Goal: Connect with others: Connect with other users

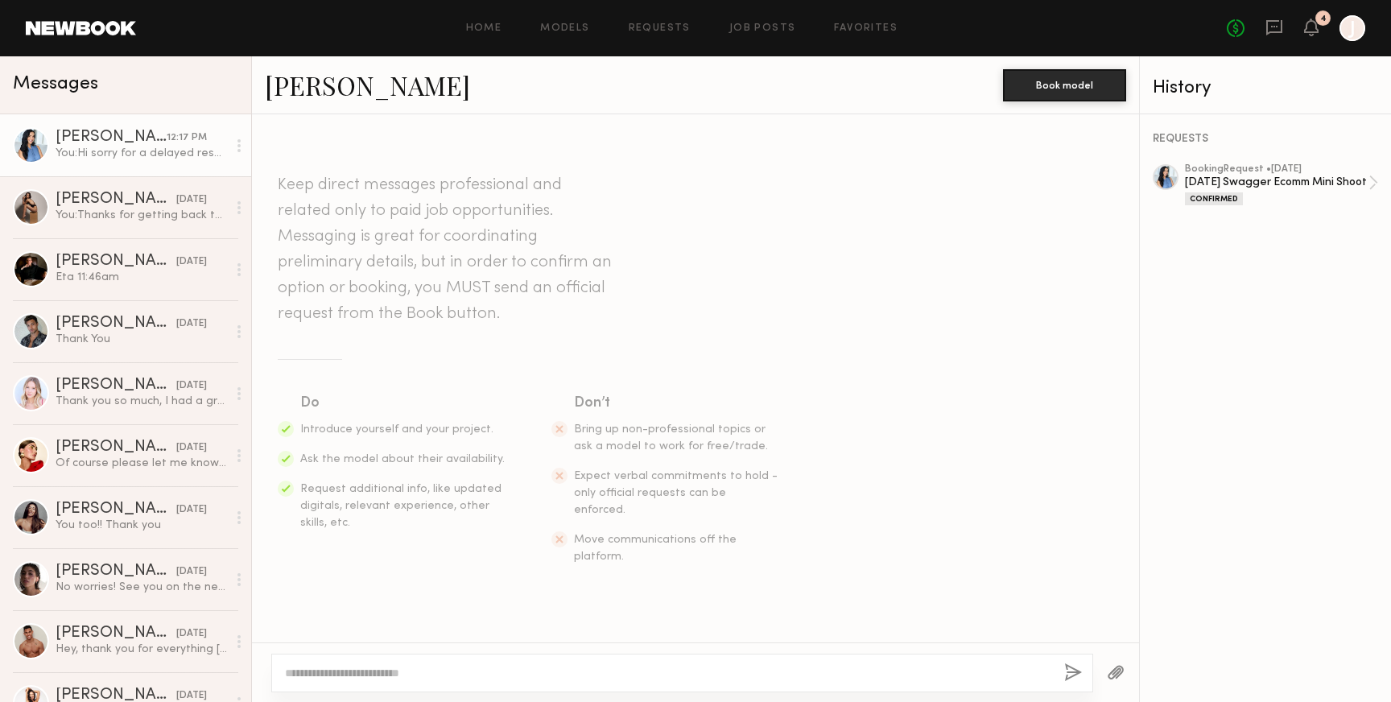
scroll to position [1369, 0]
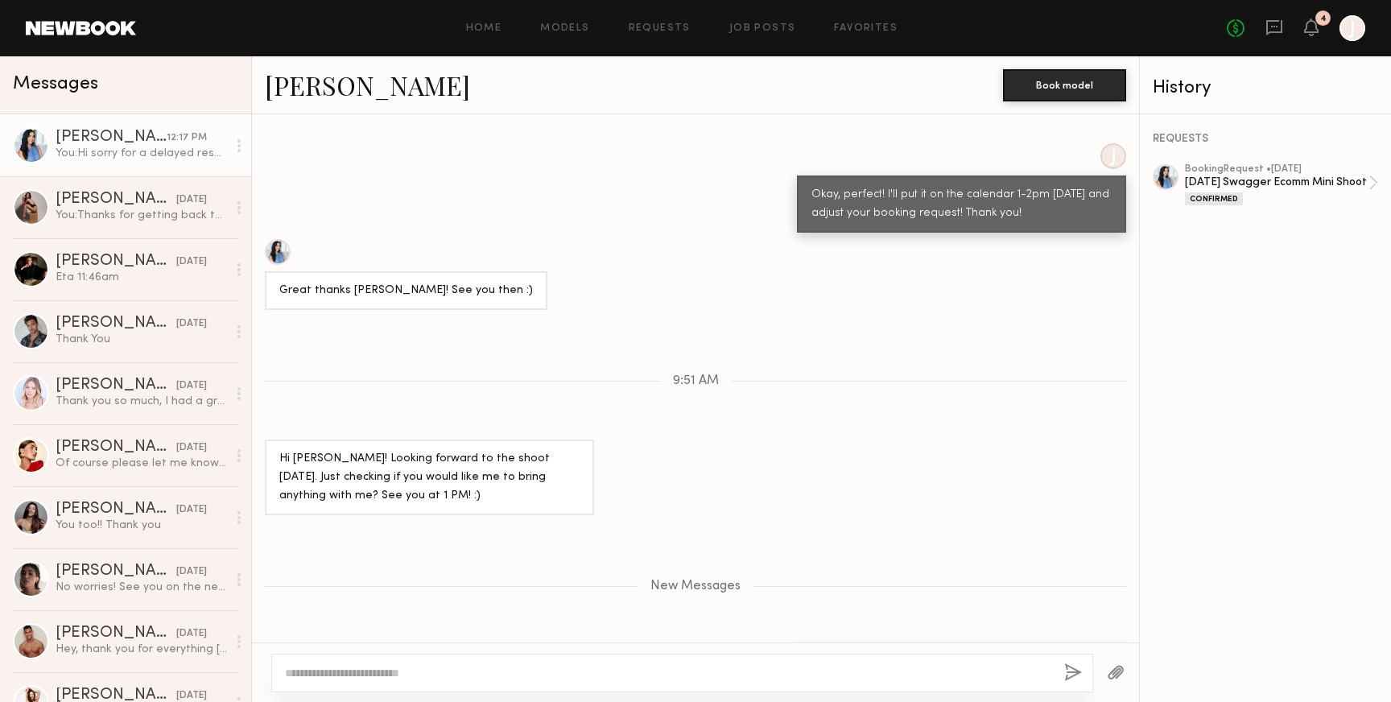
click at [343, 88] on link "[PERSON_NAME]" at bounding box center [367, 85] width 205 height 35
click at [1231, 180] on div "[DATE] Swagger Ecomm Mini Shoot" at bounding box center [1276, 182] width 183 height 15
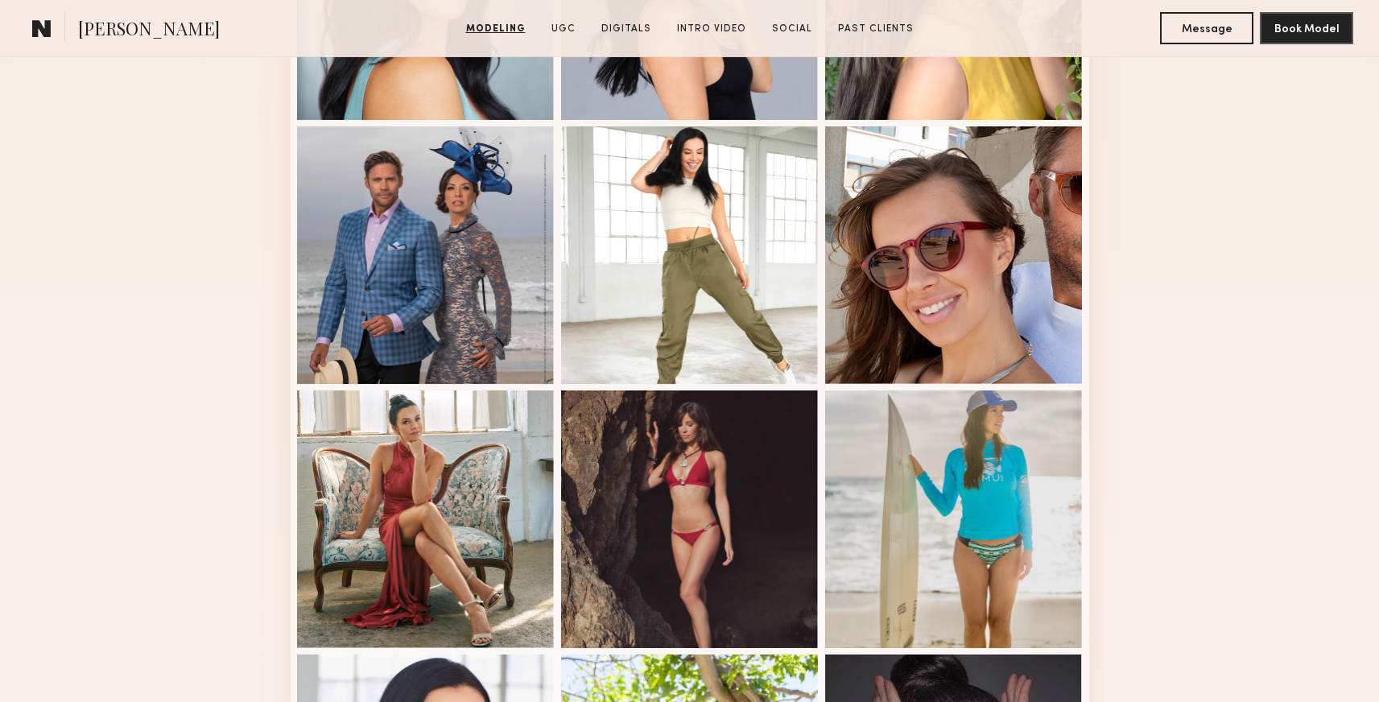
scroll to position [967, 0]
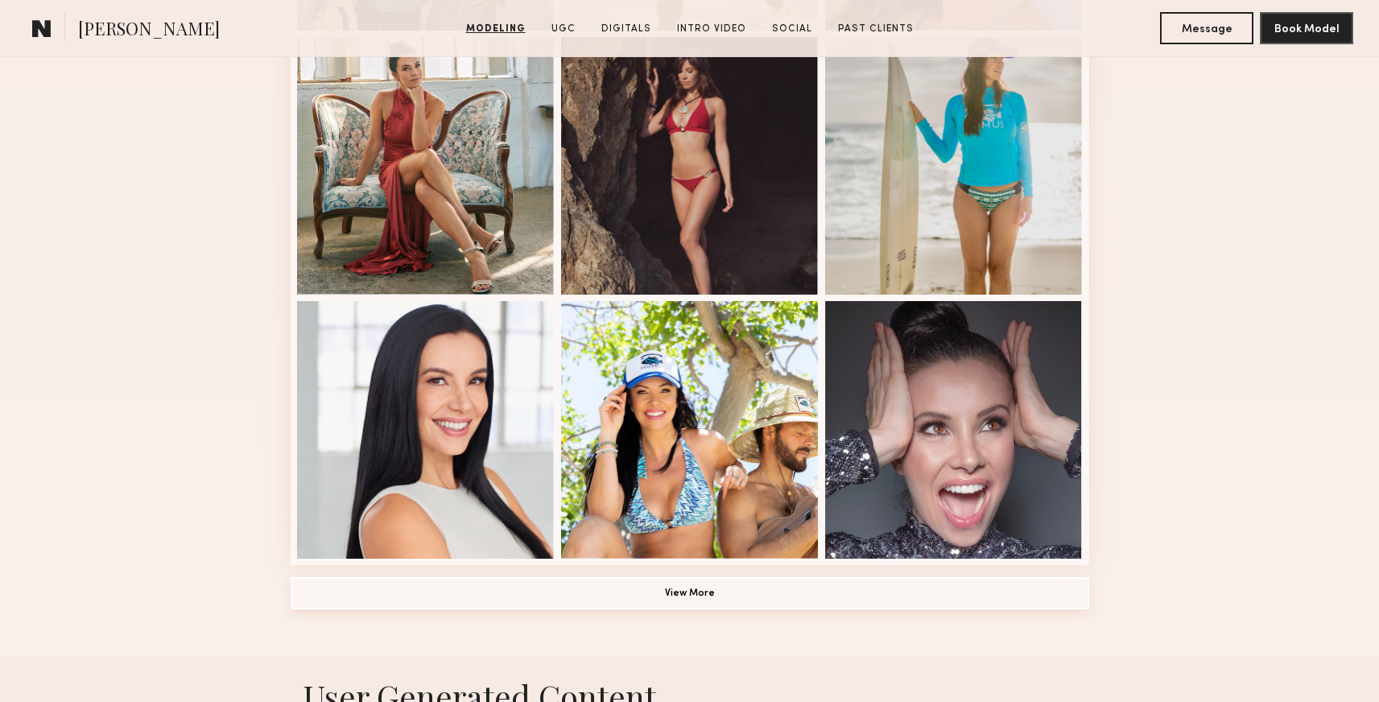
click at [528, 598] on button "View More" at bounding box center [690, 593] width 798 height 32
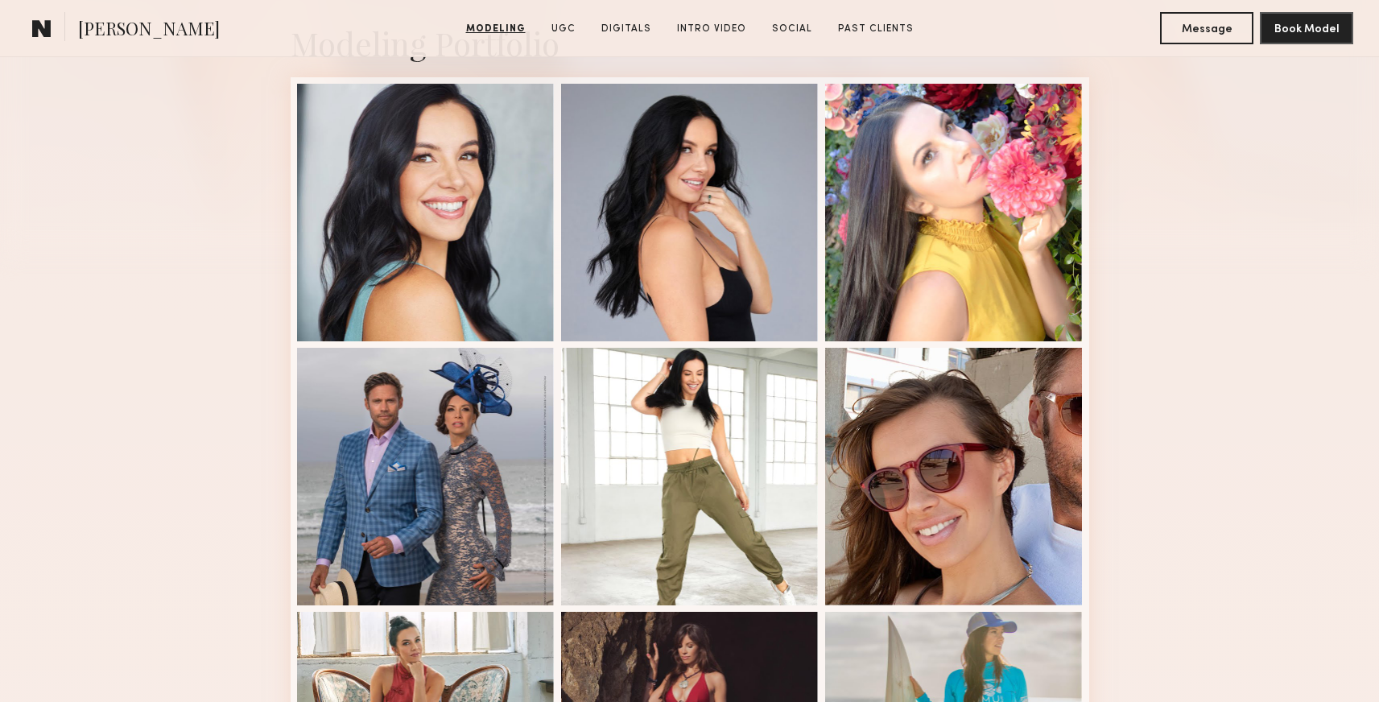
scroll to position [0, 0]
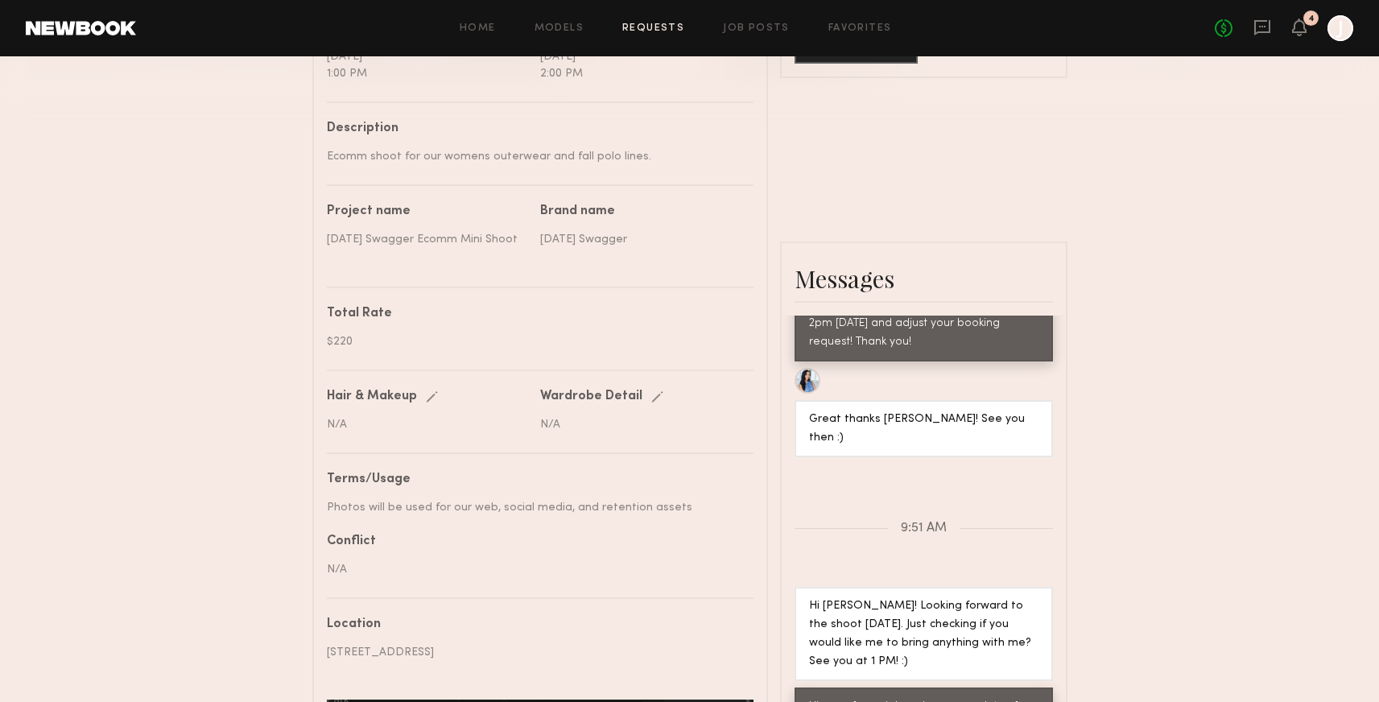
scroll to position [872, 0]
